Goal: Information Seeking & Learning: Learn about a topic

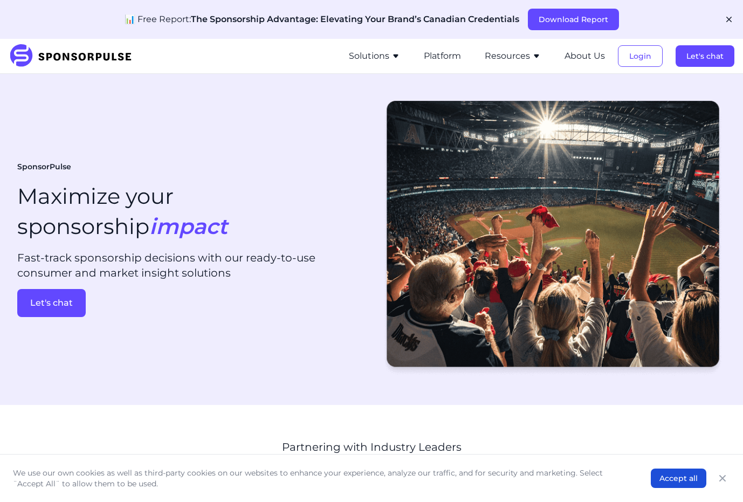
click at [386, 57] on button "Solutions" at bounding box center [374, 56] width 51 height 13
click at [534, 56] on icon "button" at bounding box center [536, 56] width 9 height 9
click at [393, 54] on icon "button" at bounding box center [396, 56] width 9 height 9
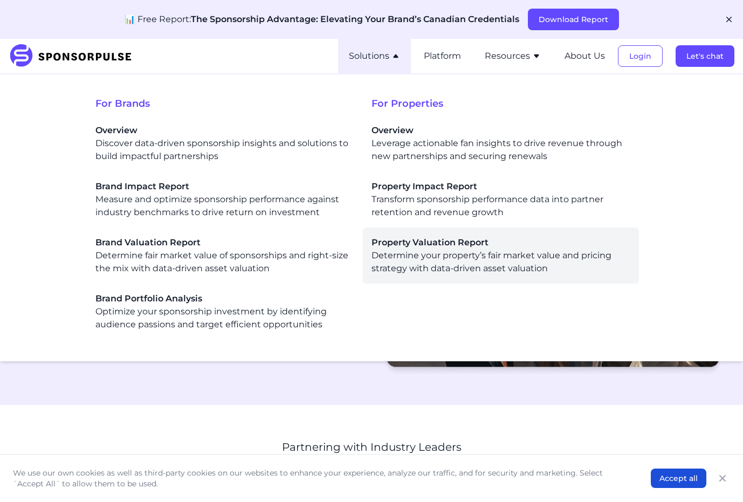
click at [441, 248] on span "Property Valuation Report" at bounding box center [501, 242] width 259 height 13
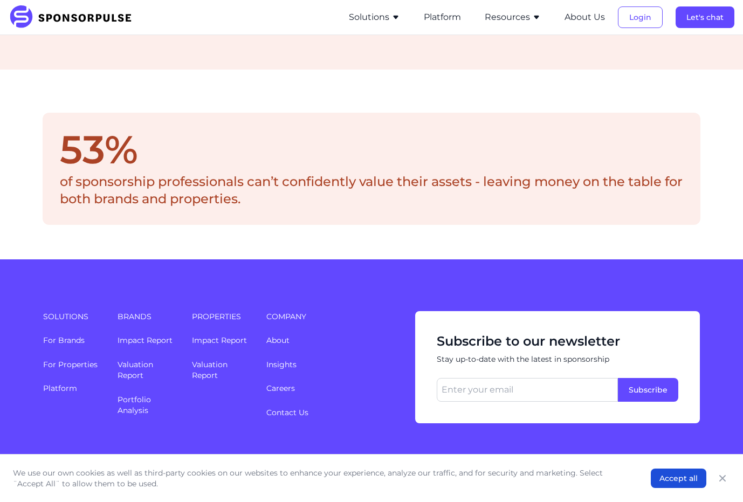
scroll to position [1738, 0]
